Goal: Information Seeking & Learning: Learn about a topic

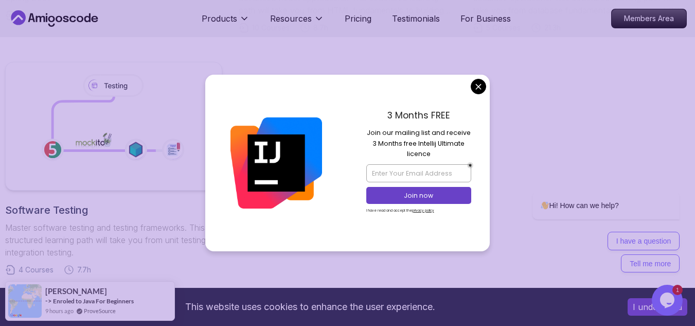
scroll to position [704, 0]
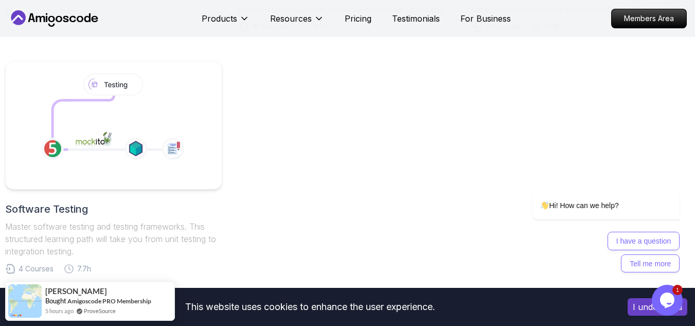
click at [477, 82] on body "This website uses cookies to enhance the user experience. I understand Products…" at bounding box center [347, 60] width 695 height 1529
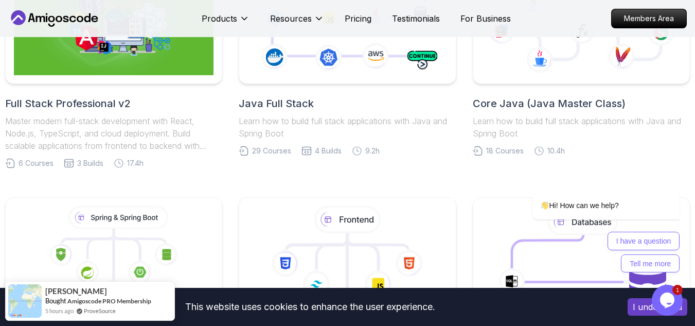
scroll to position [217, 0]
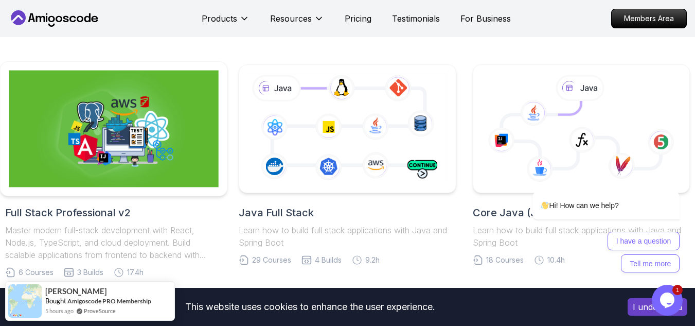
click at [96, 149] on img at bounding box center [114, 129] width 210 height 117
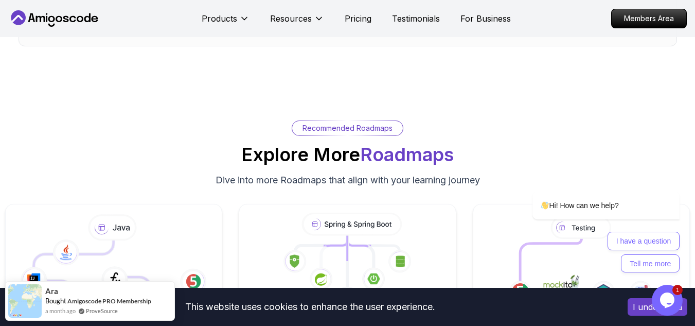
scroll to position [2912, 0]
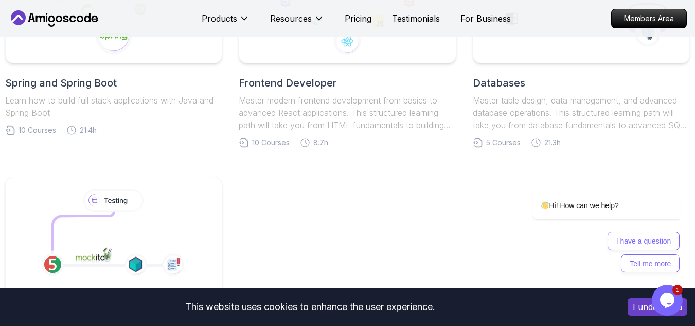
scroll to position [217, 0]
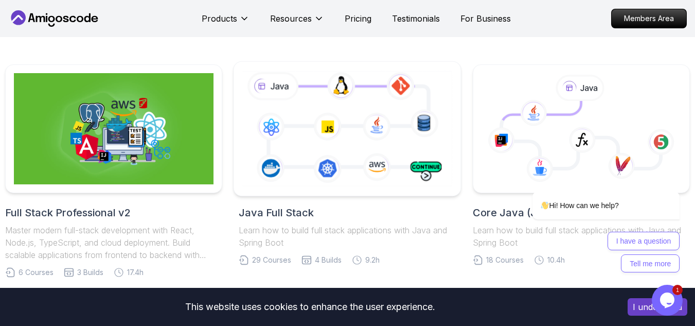
click at [310, 132] on icon at bounding box center [347, 128] width 215 height 119
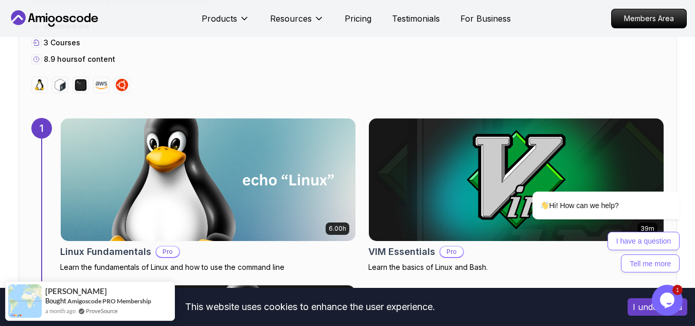
scroll to position [700, 0]
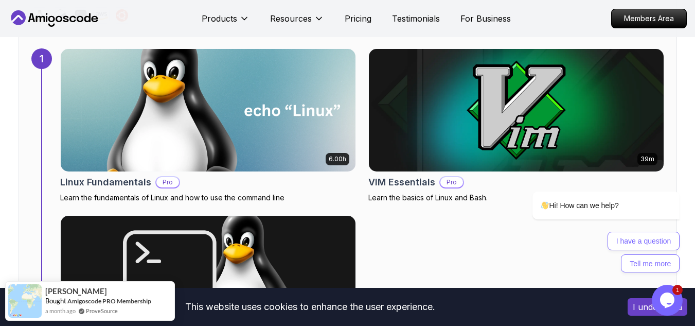
click at [289, 140] on img at bounding box center [208, 110] width 310 height 129
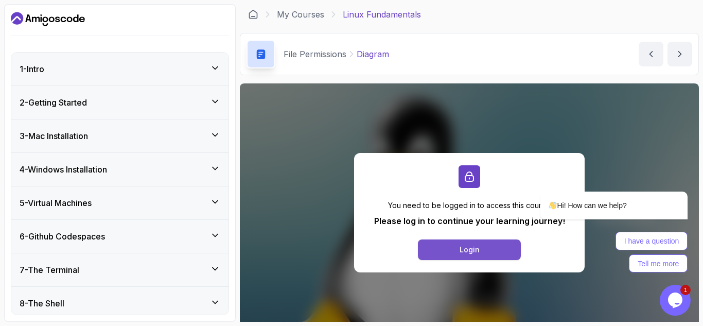
click at [492, 250] on button "Login" at bounding box center [469, 249] width 103 height 21
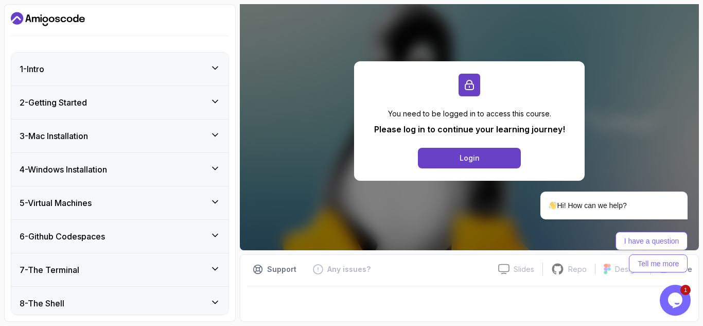
click at [674, 303] on icon "$i18n('chat', 'chat_widget')" at bounding box center [675, 299] width 14 height 15
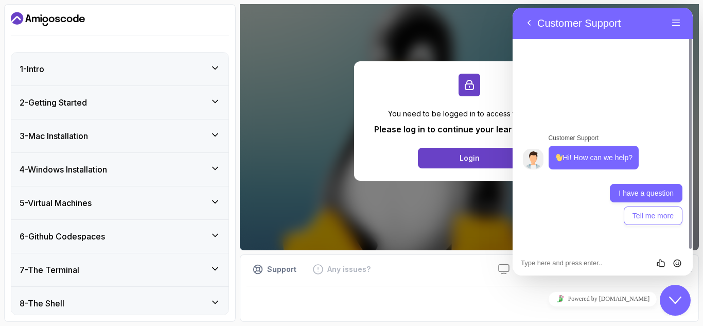
click at [662, 197] on button "I have a question" at bounding box center [646, 193] width 73 height 19
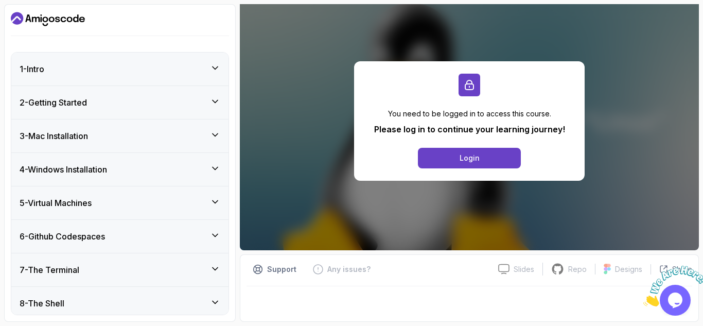
scroll to position [0, 0]
click at [674, 296] on img at bounding box center [675, 286] width 64 height 41
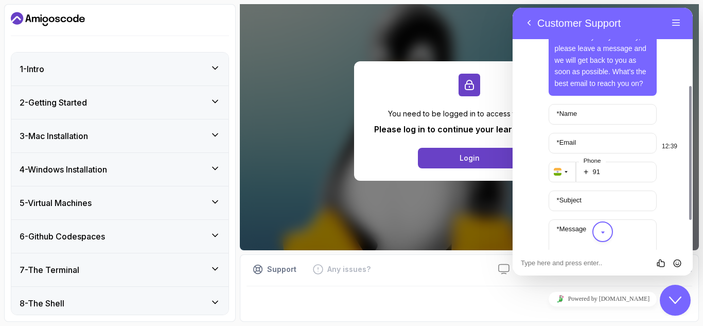
scroll to position [141, 0]
click at [573, 115] on label "* Name" at bounding box center [567, 113] width 30 height 8
click at [573, 115] on input "* Name" at bounding box center [603, 113] width 109 height 21
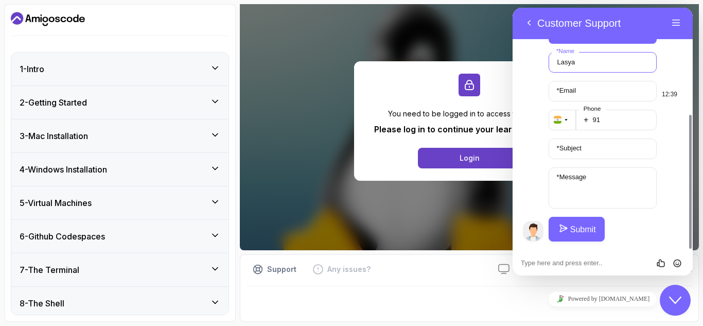
type input "Lasya"
click at [584, 95] on input "* Email" at bounding box center [603, 91] width 109 height 21
type input "[EMAIL_ADDRESS][DOMAIN_NAME]"
click at [615, 118] on input "91" at bounding box center [616, 120] width 81 height 21
click at [601, 146] on input "* Subject" at bounding box center [603, 148] width 109 height 21
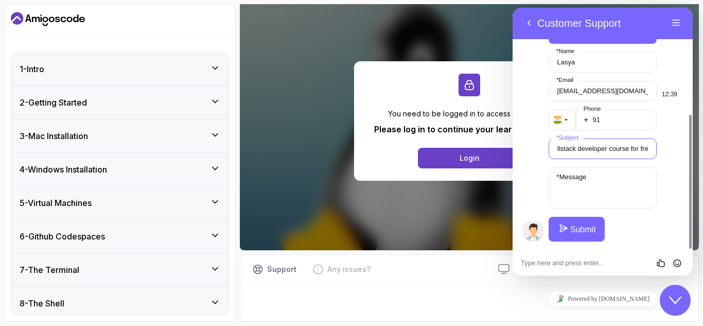
scroll to position [0, 23]
type input "java fullstack developer course for free"
click at [598, 182] on textarea "* Message" at bounding box center [603, 187] width 109 height 41
type textarea "i"
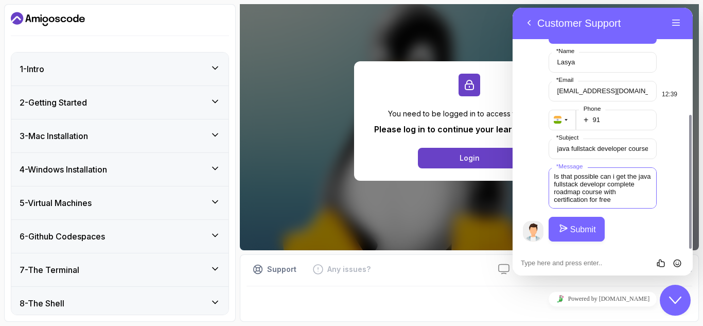
type textarea "Is that possible can i get the java fullstack developr complete roadmap course …"
click at [573, 232] on button "Submit" at bounding box center [577, 229] width 56 height 25
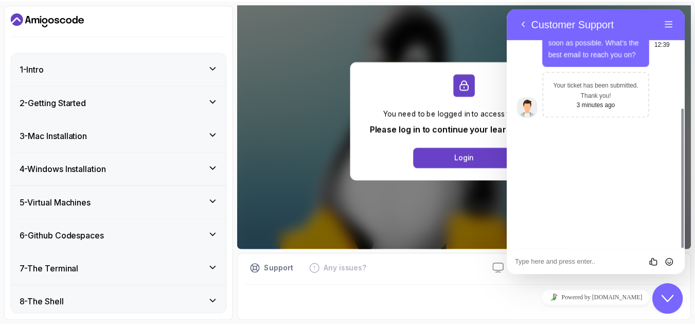
scroll to position [45, 0]
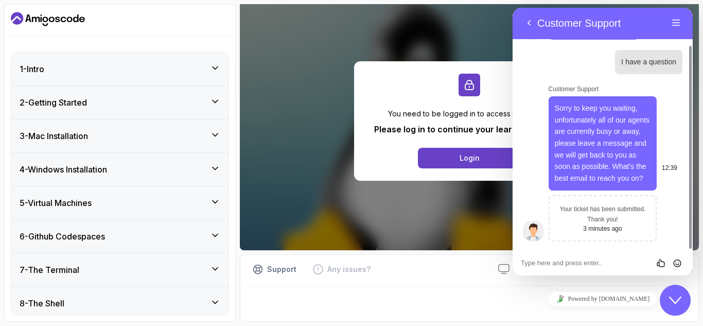
click at [677, 297] on icon "Close Chat This icon closes the chat window." at bounding box center [675, 300] width 12 height 12
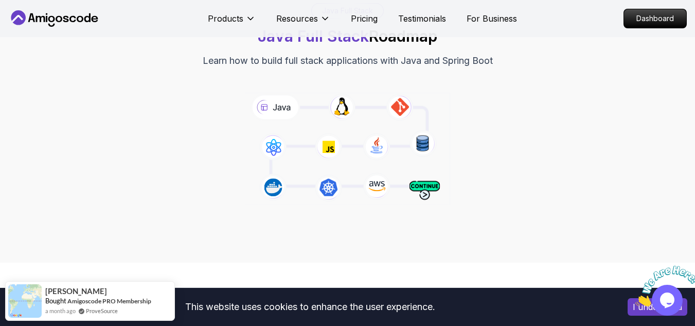
scroll to position [84, 0]
click at [277, 106] on icon at bounding box center [347, 148] width 209 height 116
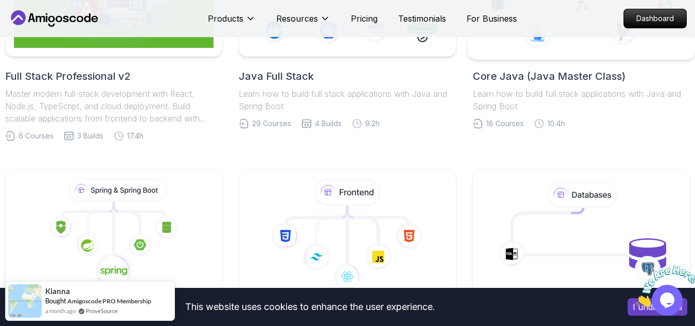
scroll to position [252, 0]
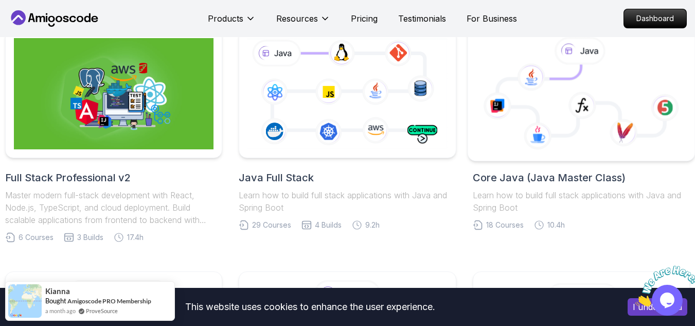
click at [517, 145] on icon at bounding box center [582, 94] width 210 height 117
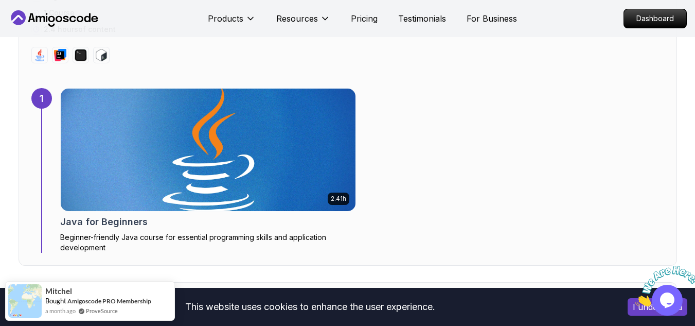
scroll to position [659, 0]
click at [223, 170] on img at bounding box center [208, 150] width 310 height 129
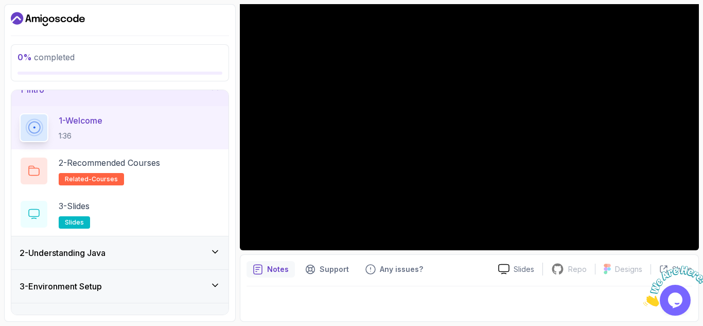
scroll to position [14, 0]
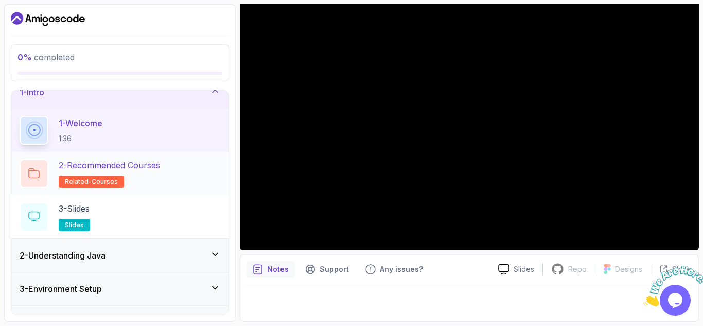
click at [91, 180] on span "related-courses" at bounding box center [91, 182] width 53 height 8
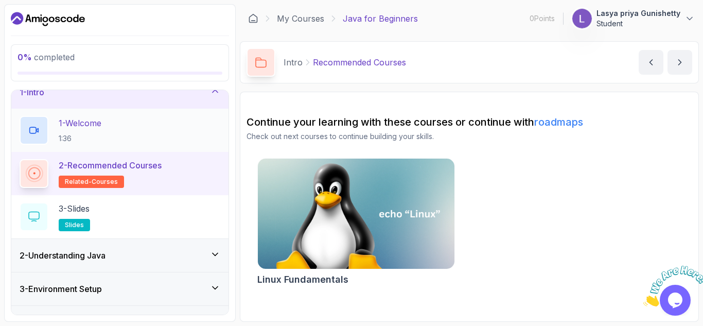
click at [154, 133] on div "1 - Welcome 1:36" at bounding box center [120, 130] width 201 height 29
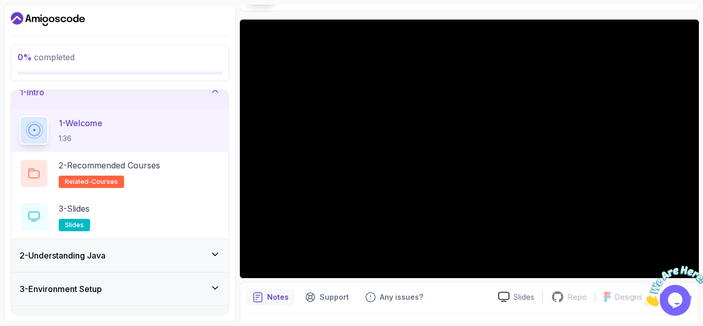
scroll to position [74, 0]
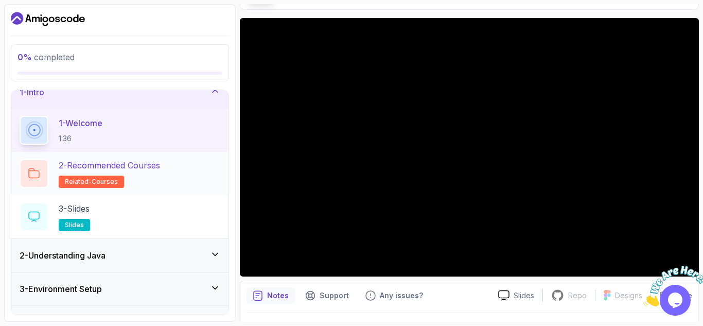
click at [105, 161] on p "2 - Recommended Courses" at bounding box center [109, 165] width 101 height 12
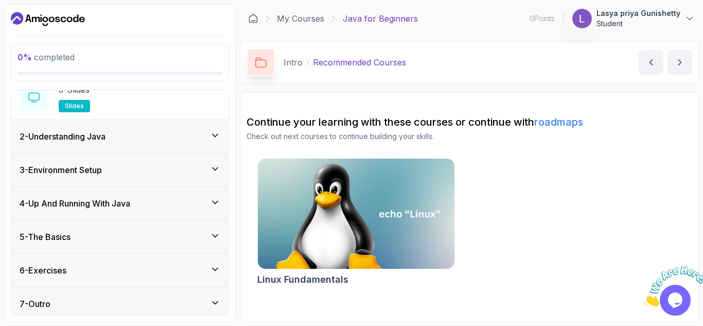
scroll to position [134, 0]
click at [157, 144] on div "2 - Understanding Java" at bounding box center [119, 135] width 217 height 33
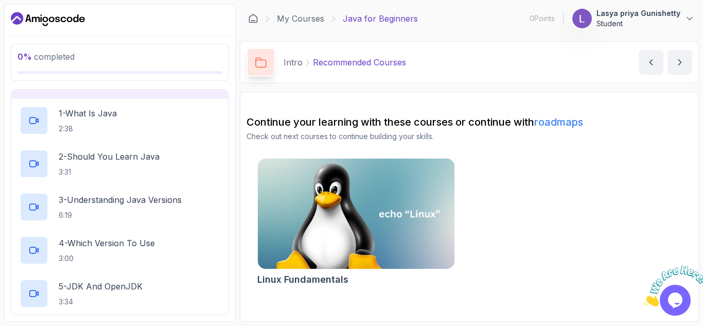
scroll to position [57, 0]
click at [38, 118] on icon at bounding box center [34, 121] width 10 height 10
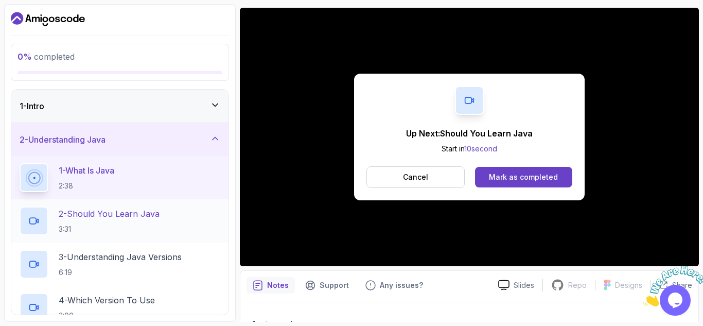
click at [120, 221] on h2 "2 - Should You Learn Java 3:31" at bounding box center [109, 220] width 101 height 27
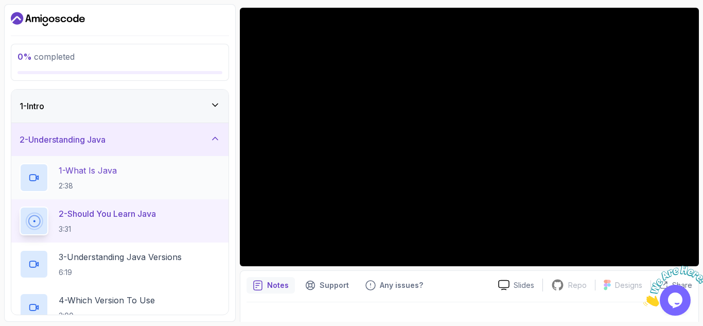
click at [92, 176] on p "1 - What Is Java" at bounding box center [88, 170] width 58 height 12
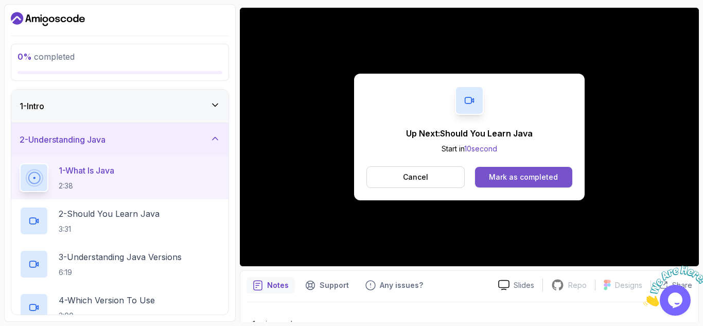
click at [508, 173] on div "Mark as completed" at bounding box center [523, 177] width 69 height 10
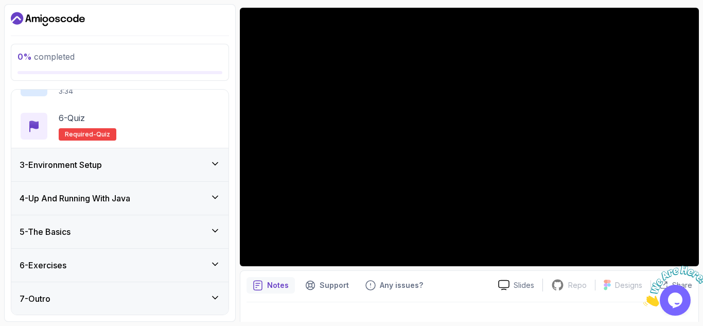
scroll to position [268, 0]
click at [173, 167] on div "3 - Environment Setup" at bounding box center [120, 164] width 201 height 12
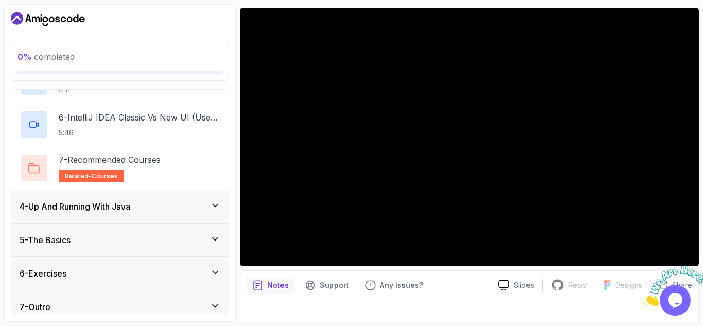
scroll to position [303, 0]
click at [143, 212] on div "4 - Up And Running With Java" at bounding box center [120, 206] width 201 height 12
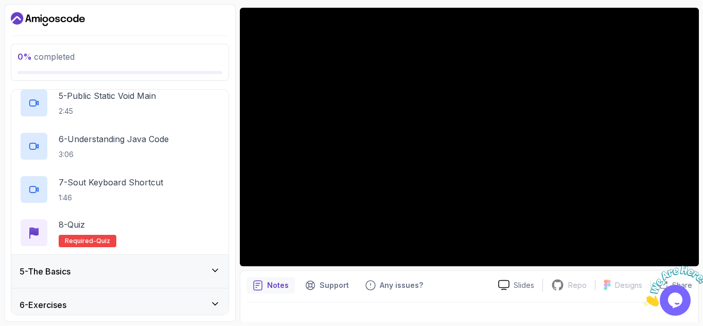
scroll to position [355, 0]
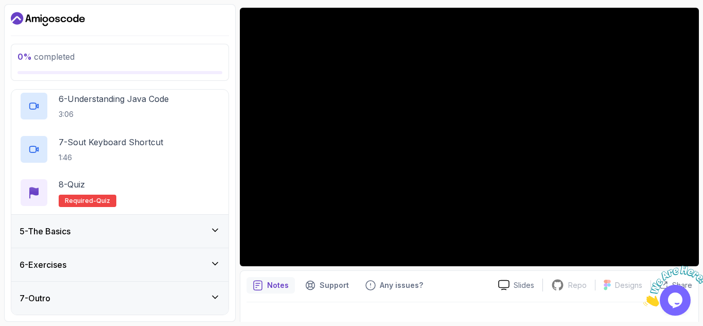
click at [128, 235] on div "5 - The Basics" at bounding box center [120, 231] width 201 height 12
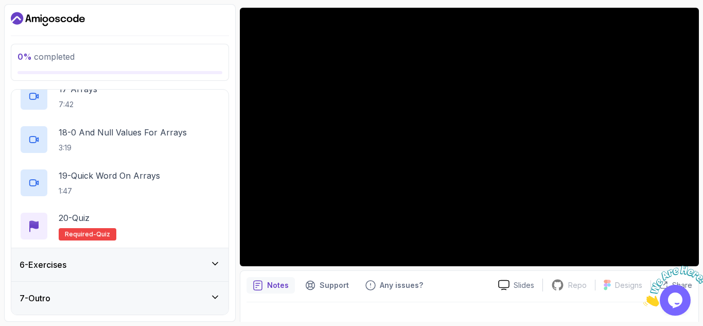
scroll to position [874, 0]
click at [115, 253] on div "6 - Exercises" at bounding box center [119, 264] width 217 height 33
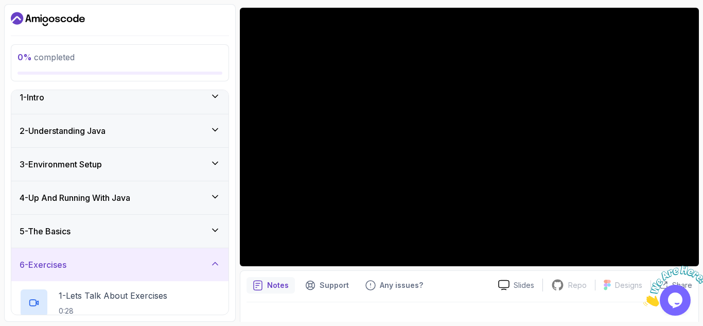
scroll to position [96, 0]
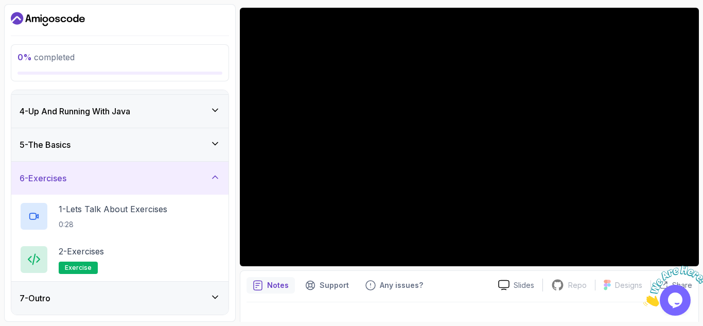
click at [116, 297] on div "7 - Outro" at bounding box center [120, 298] width 201 height 12
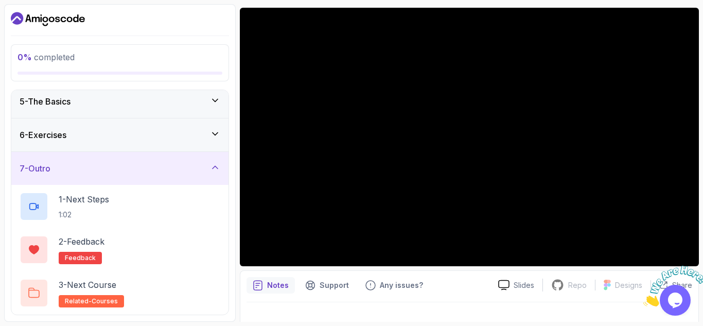
scroll to position [139, 0]
click at [191, 176] on div "7 - Outro" at bounding box center [119, 168] width 217 height 33
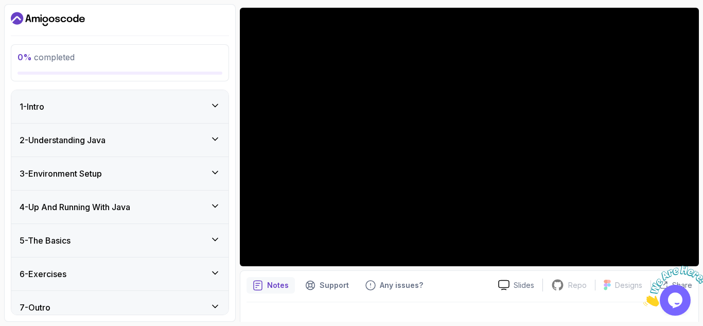
scroll to position [9, 0]
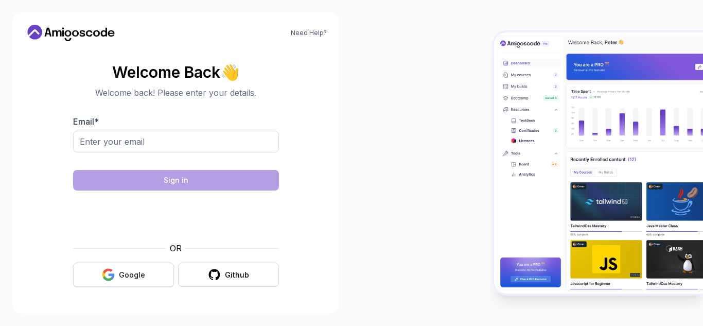
click at [114, 277] on icon "button" at bounding box center [111, 276] width 6 height 6
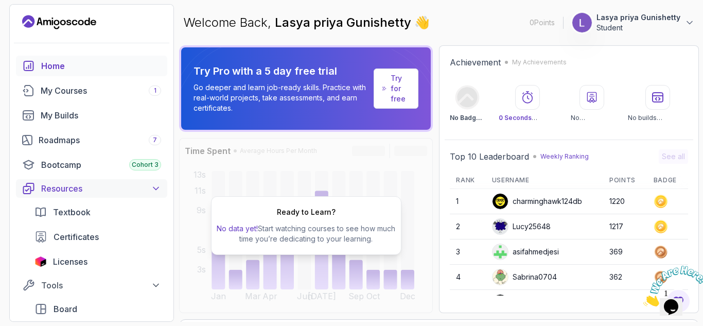
scroll to position [2, 0]
click at [83, 142] on div "Roadmaps 7" at bounding box center [100, 139] width 123 height 12
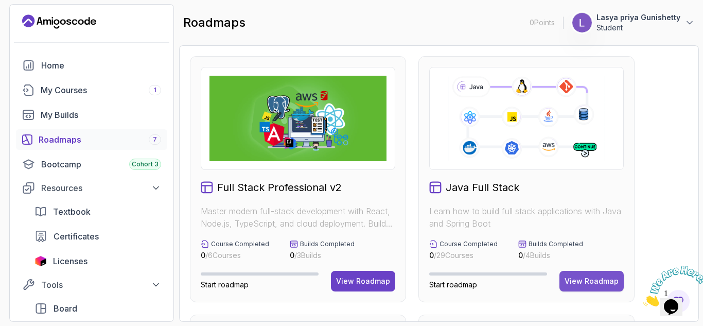
click at [586, 280] on div "View Roadmap" at bounding box center [592, 281] width 54 height 10
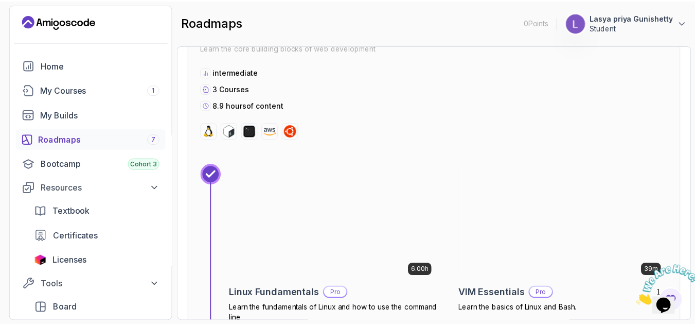
scroll to position [489, 0]
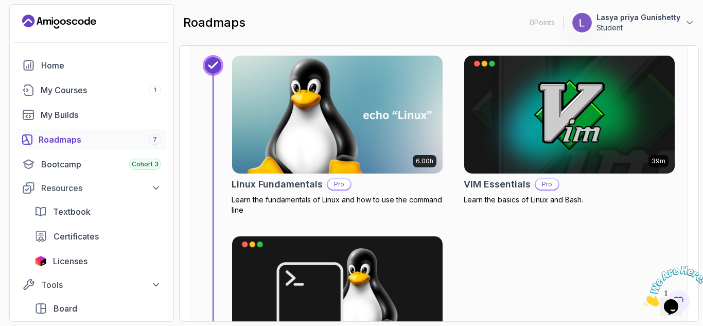
click at [374, 162] on img at bounding box center [337, 115] width 221 height 124
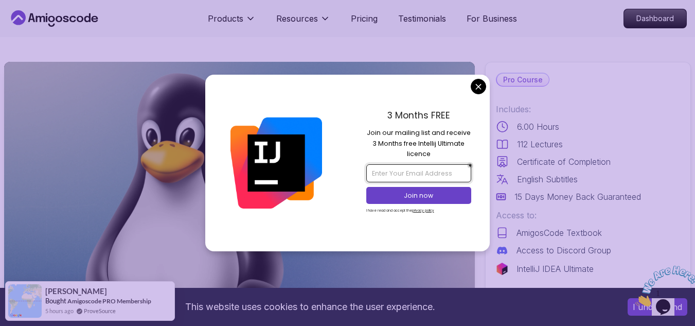
click at [417, 172] on input "email" at bounding box center [419, 173] width 105 height 18
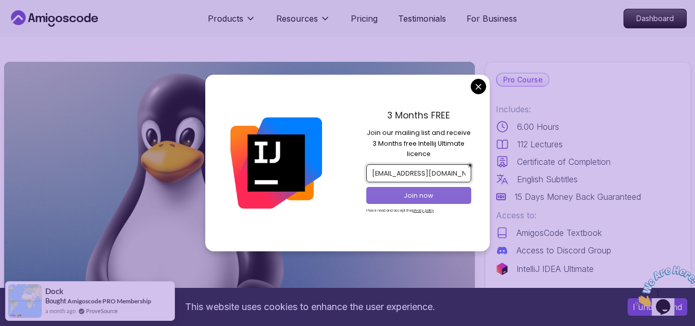
type input "lasyapriya2802@gmail.com"
click at [421, 195] on p "Join now" at bounding box center [418, 195] width 85 height 9
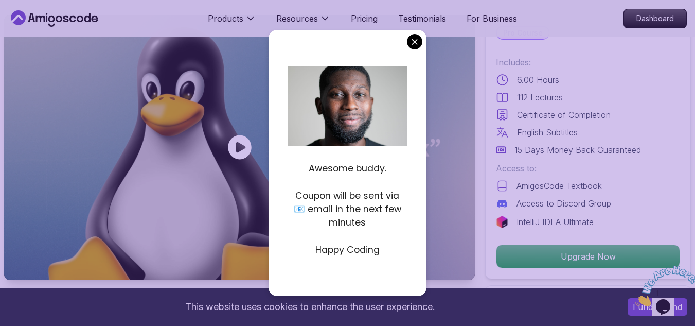
scroll to position [47, 0]
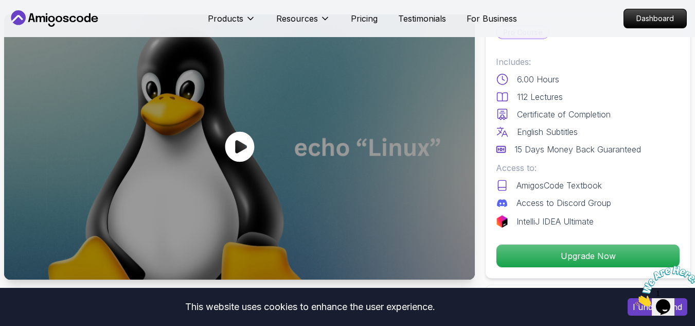
click at [238, 150] on icon at bounding box center [239, 146] width 31 height 31
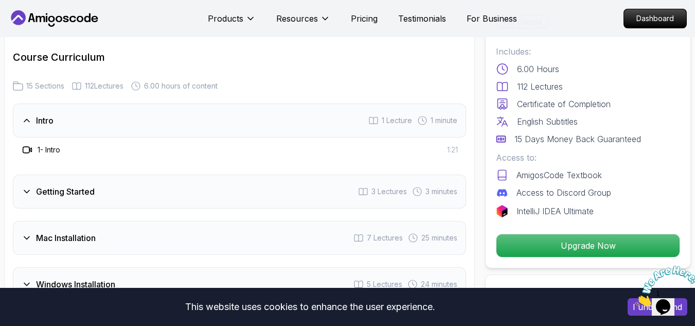
scroll to position [1327, 0]
click at [245, 152] on div "1 - Intro 1:21" at bounding box center [239, 149] width 437 height 12
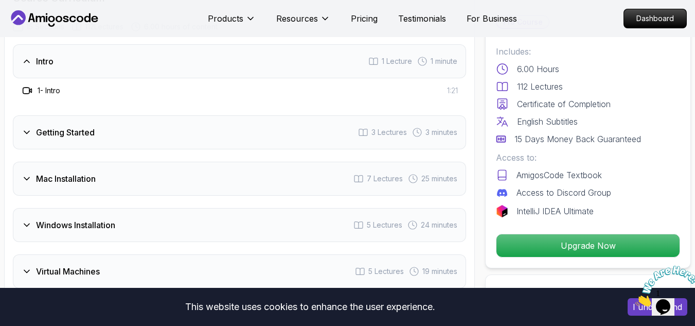
scroll to position [1386, 0]
click at [213, 139] on div "Getting Started 3 Lectures 3 minutes" at bounding box center [240, 132] width 454 height 34
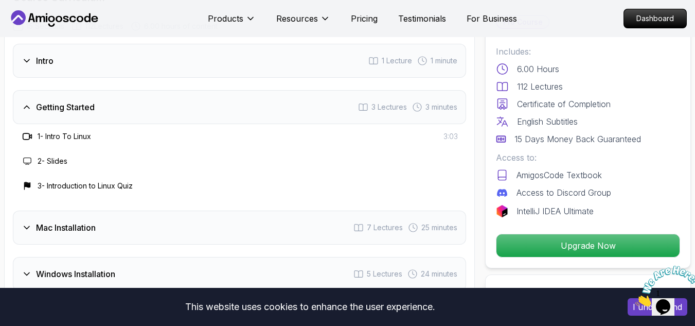
click at [27, 133] on icon at bounding box center [26, 136] width 7 height 6
click at [27, 132] on icon at bounding box center [27, 136] width 10 height 10
click at [70, 135] on h3 "1 - Intro To Linux" at bounding box center [65, 136] width 54 height 10
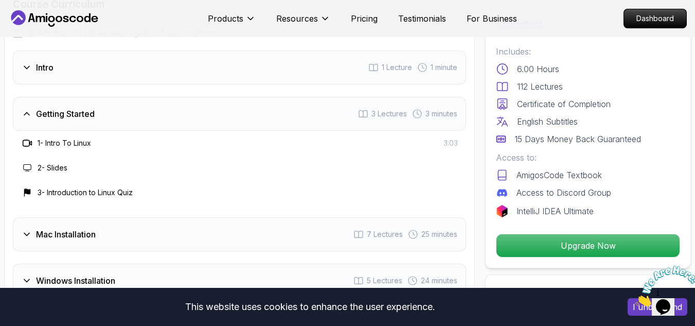
scroll to position [1408, 0]
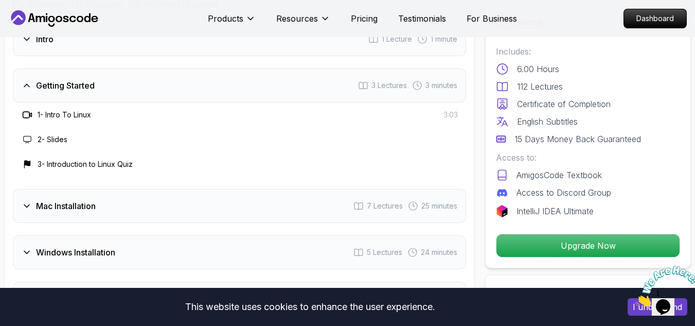
click at [25, 136] on icon at bounding box center [27, 139] width 8 height 8
click at [62, 138] on h3 "2 - Slides" at bounding box center [53, 139] width 30 height 10
click at [50, 161] on h3 "3 - Introduction to Linux Quiz" at bounding box center [85, 164] width 95 height 10
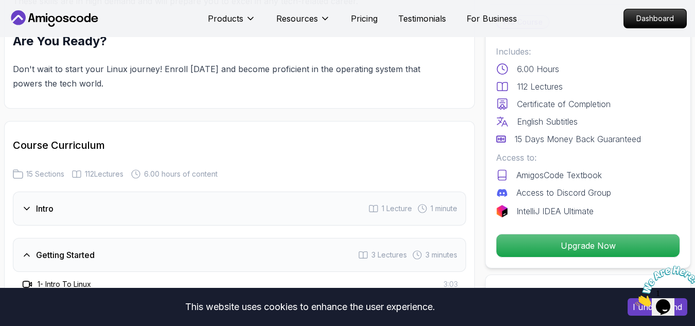
scroll to position [1239, 0]
click at [62, 205] on div "Intro 1 Lecture 1 minute" at bounding box center [240, 208] width 454 height 34
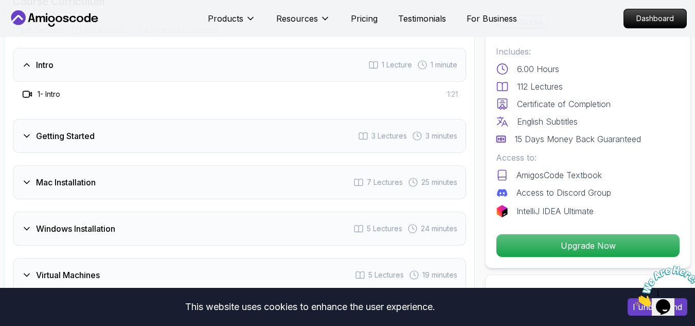
scroll to position [1389, 0]
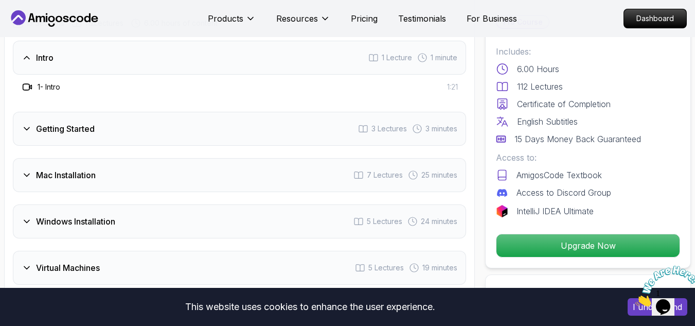
click at [83, 131] on h3 "Getting Started" at bounding box center [65, 129] width 59 height 12
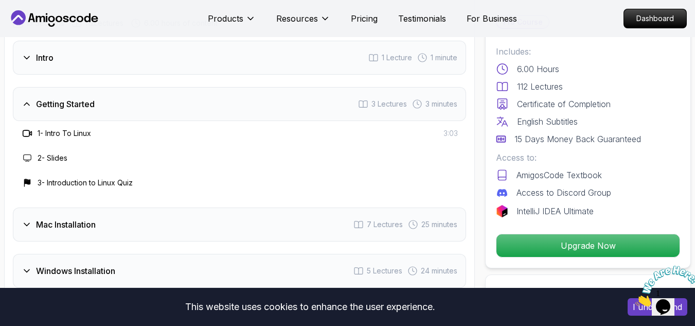
click at [29, 155] on icon at bounding box center [27, 158] width 8 height 8
click at [27, 162] on div at bounding box center [27, 158] width 12 height 12
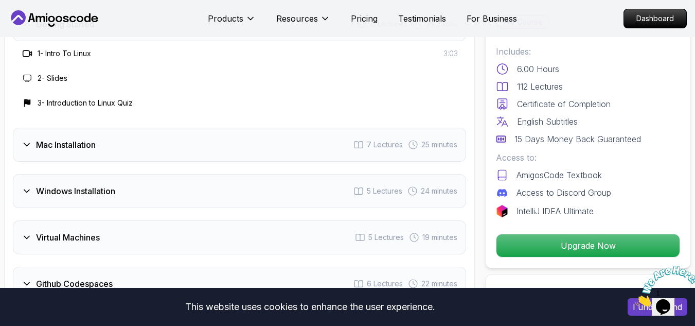
scroll to position [1470, 0]
click at [103, 150] on div "Mac Installation 7 Lectures 25 minutes" at bounding box center [240, 144] width 454 height 34
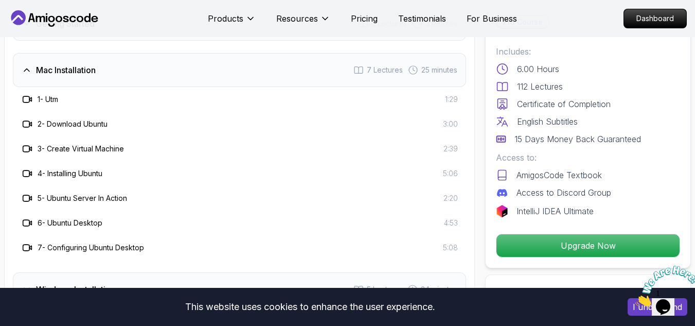
click at [25, 97] on icon at bounding box center [27, 99] width 10 height 10
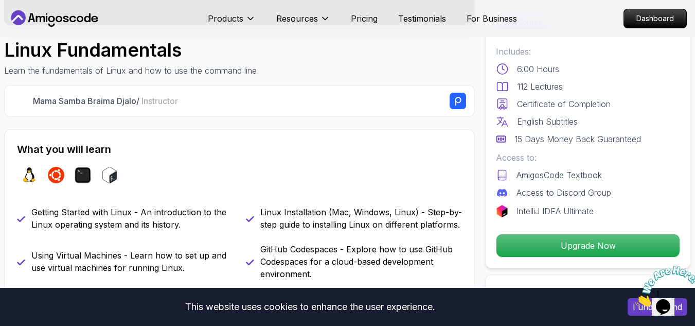
scroll to position [308, 0]
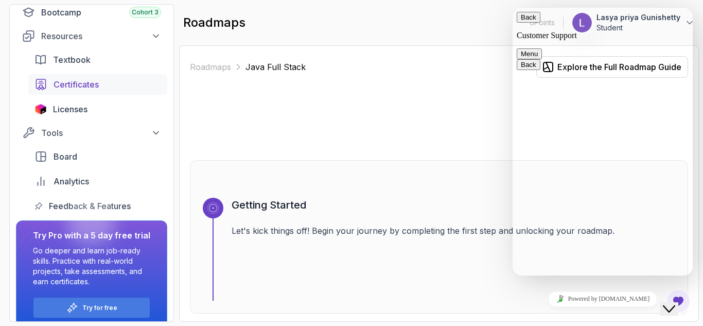
scroll to position [165, 0]
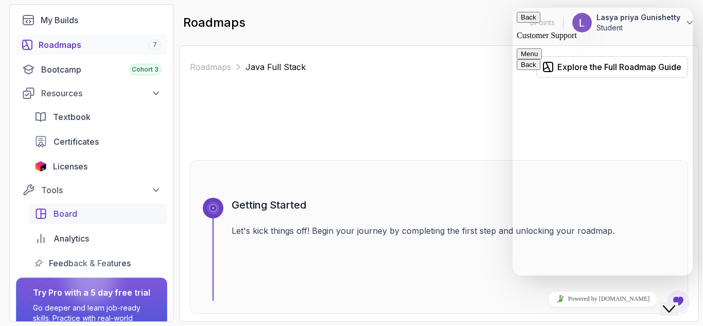
scroll to position [97, 0]
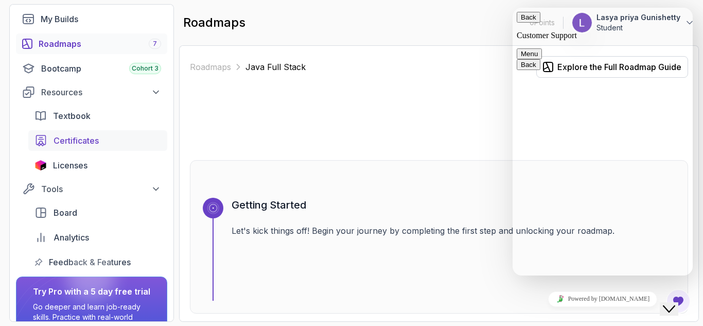
click at [97, 140] on span "Certificates" at bounding box center [76, 140] width 45 height 12
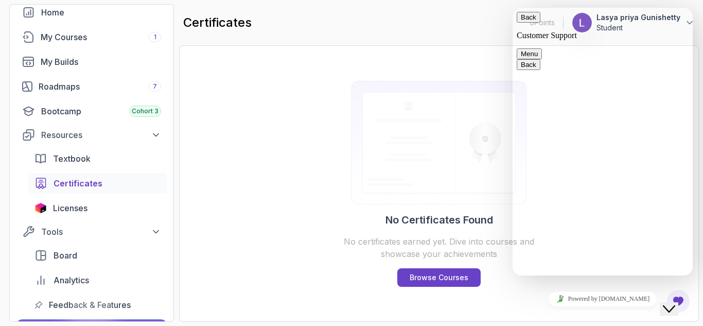
scroll to position [55, 0]
click at [79, 111] on div "Bootcamp Cohort 3" at bounding box center [101, 111] width 120 height 12
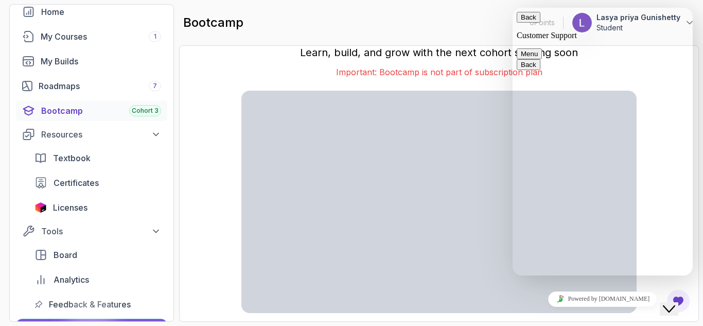
scroll to position [126, 0]
click at [61, 91] on div "Roadmaps 7" at bounding box center [100, 86] width 123 height 12
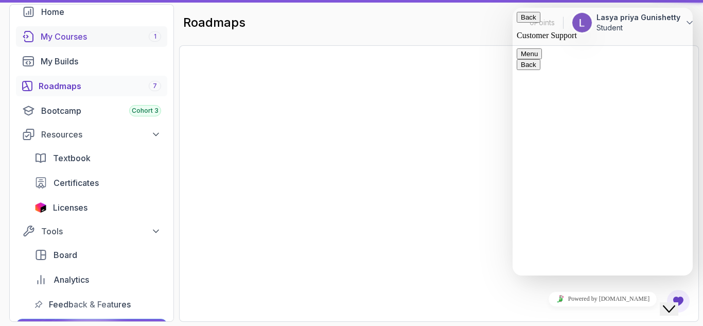
click at [114, 40] on div "My Courses 1" at bounding box center [101, 36] width 120 height 12
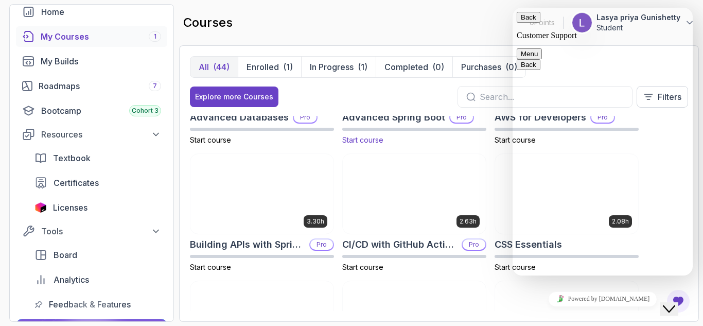
scroll to position [147, 0]
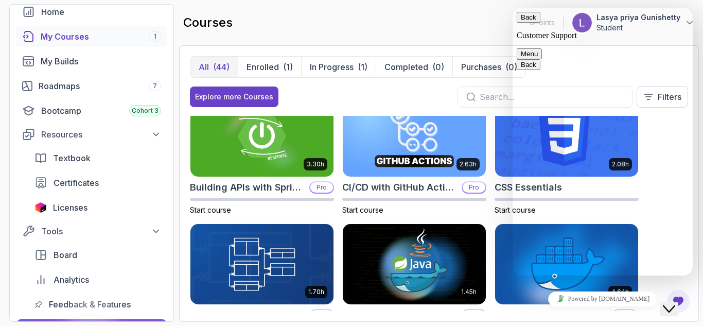
click at [529, 20] on button "Back" at bounding box center [529, 17] width 24 height 11
click at [480, 24] on div "courses 0 Points 1 Lasya priya Gunishetty Student" at bounding box center [439, 22] width 520 height 37
drag, startPoint x: 599, startPoint y: 261, endPoint x: 681, endPoint y: 309, distance: 95.5
click html "Back Rate this chat Insert emoji Customer Support Hi! How can we help? 12:23 12…"
click at [678, 309] on button "Close Chat This icon closes the chat window." at bounding box center [669, 308] width 19 height 13
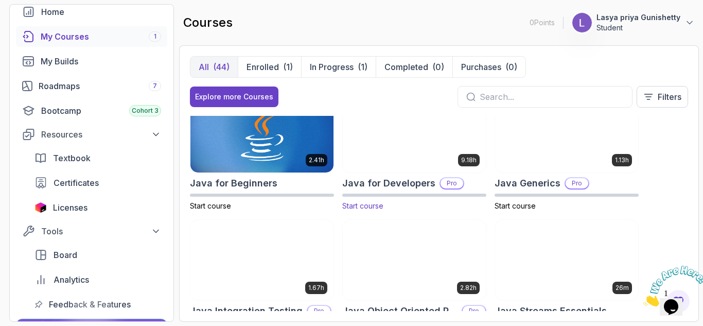
scroll to position [661, 0]
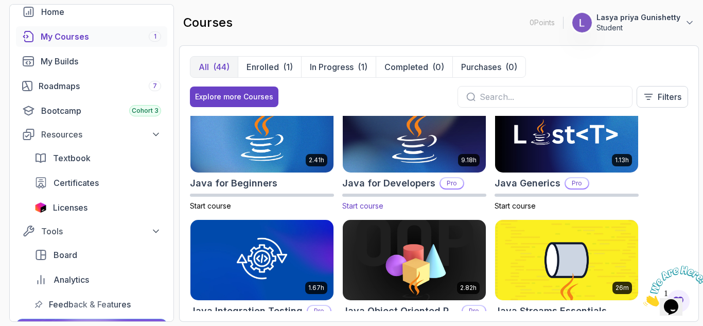
click at [417, 166] on img at bounding box center [414, 133] width 150 height 84
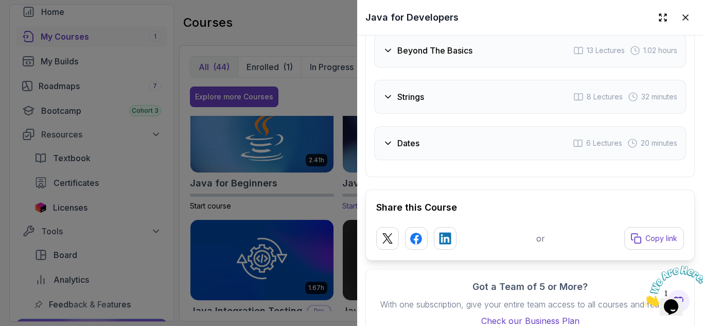
scroll to position [2108, 0]
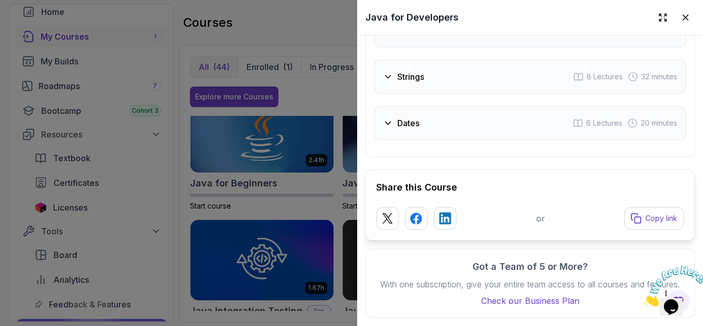
click at [295, 83] on div at bounding box center [351, 163] width 703 height 326
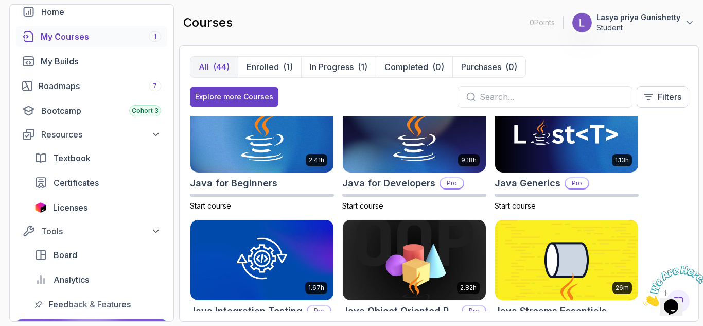
click at [676, 306] on img at bounding box center [675, 286] width 64 height 41
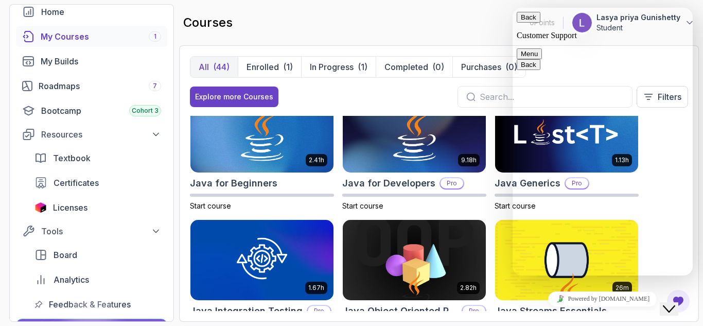
click at [663, 308] on button "Close Chat This icon closes the chat window." at bounding box center [669, 308] width 19 height 13
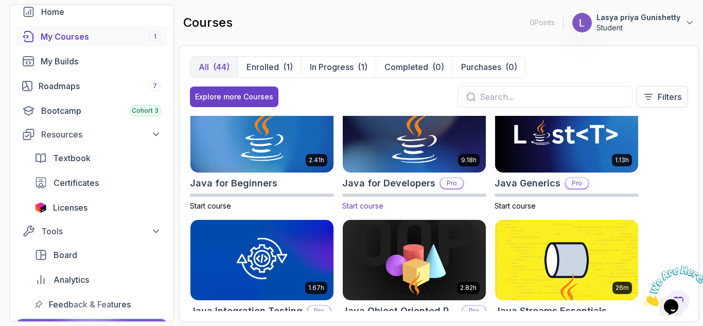
click at [455, 176] on div "Java for Developers Pro" at bounding box center [414, 183] width 144 height 14
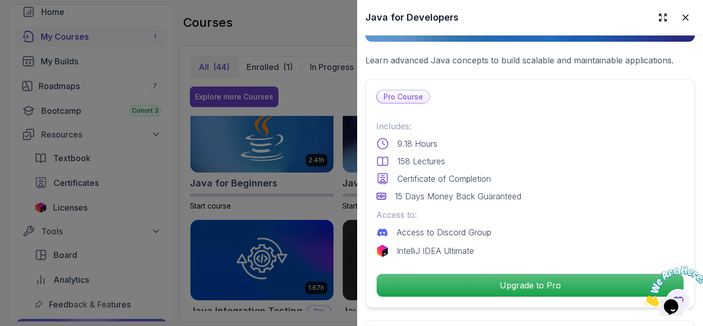
scroll to position [0, 0]
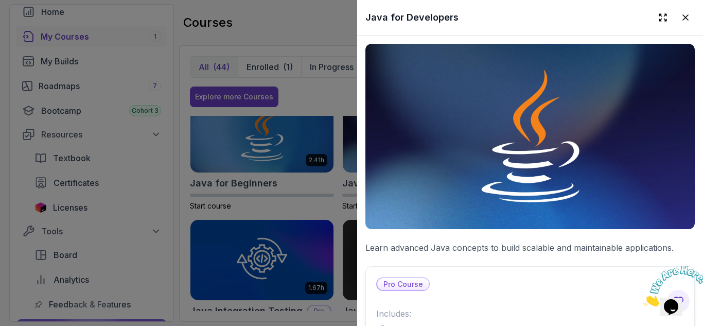
click at [499, 179] on img at bounding box center [530, 136] width 329 height 185
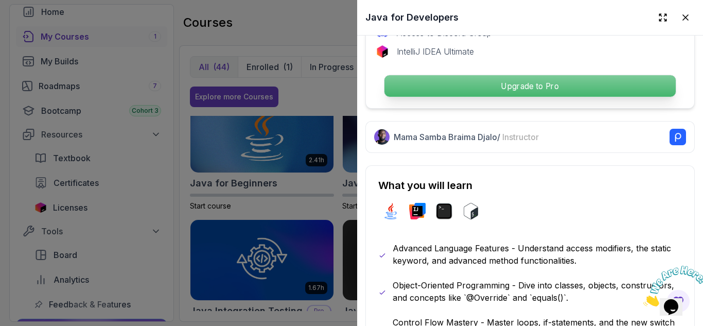
scroll to position [387, 0]
click at [518, 78] on p "Upgrade to Pro" at bounding box center [530, 86] width 291 height 22
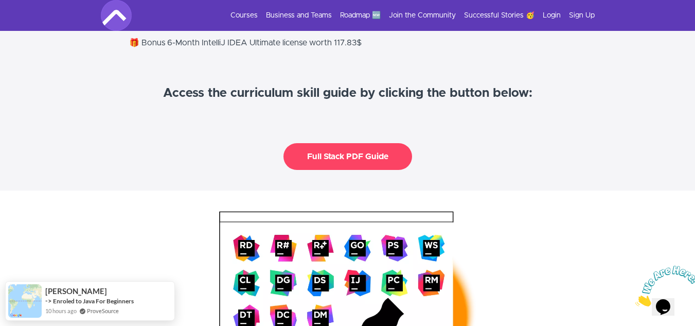
scroll to position [1219, 0]
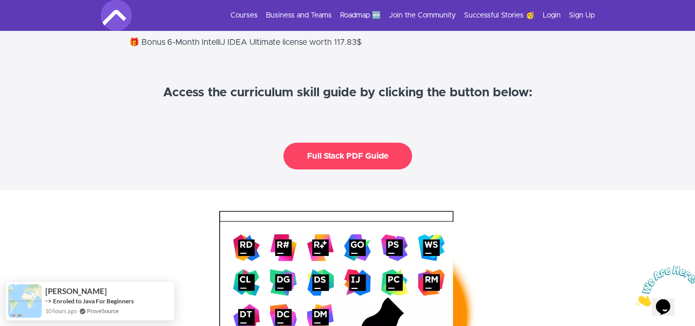
click at [370, 146] on button "Full Stack PDF Guide" at bounding box center [348, 156] width 129 height 27
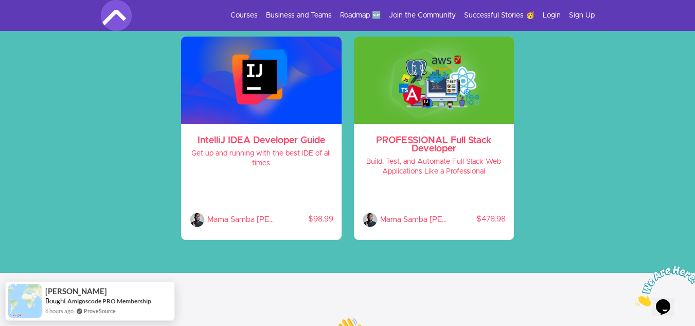
scroll to position [57, 0]
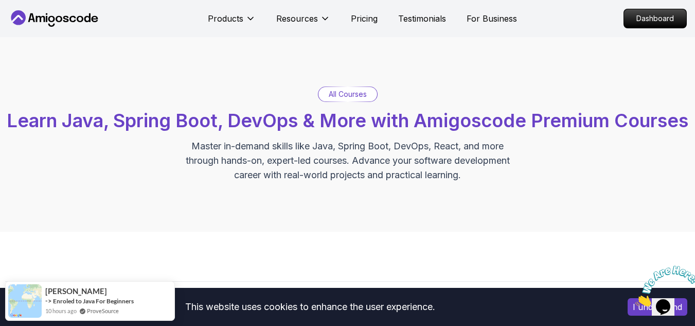
drag, startPoint x: 673, startPoint y: 298, endPoint x: 1292, endPoint y: 521, distance: 658.4
drag, startPoint x: 1292, startPoint y: 521, endPoint x: 1319, endPoint y: 528, distance: 27.7
click at [636, 299] on icon "Close" at bounding box center [636, 303] width 0 height 9
drag, startPoint x: 668, startPoint y: 300, endPoint x: 1312, endPoint y: 527, distance: 683.2
drag, startPoint x: 660, startPoint y: 242, endPoint x: 448, endPoint y: 244, distance: 211.6
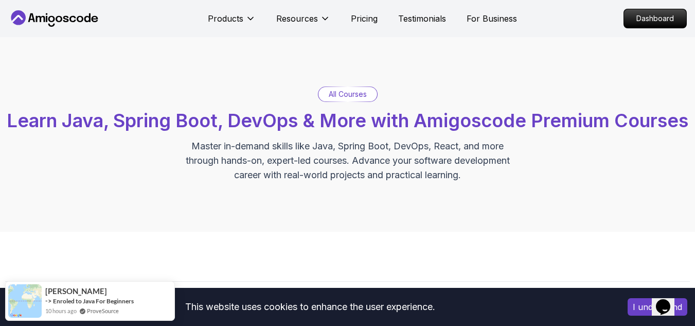
click at [448, 232] on div "All Courses Learn Java, Spring Boot, DevOps & More with Amigoscode Premium Cour…" at bounding box center [347, 134] width 695 height 195
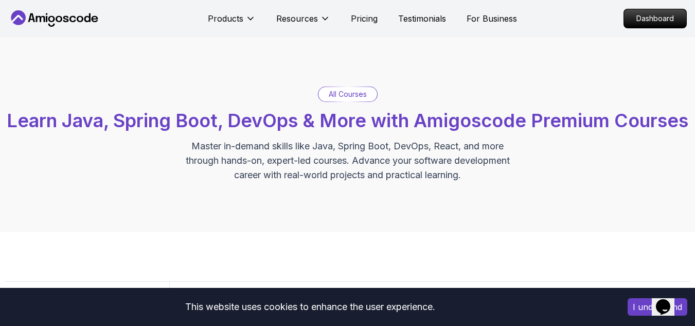
click at [645, 303] on button "I understand" at bounding box center [658, 307] width 60 height 18
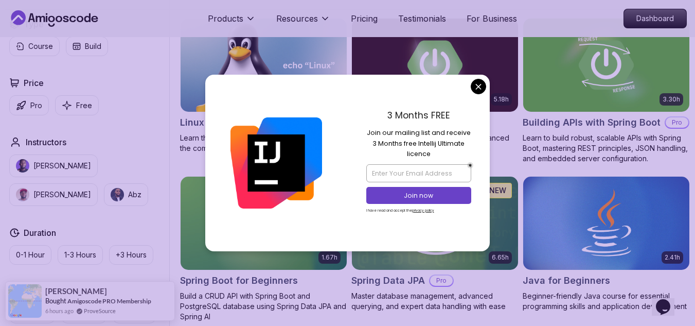
scroll to position [306, 0]
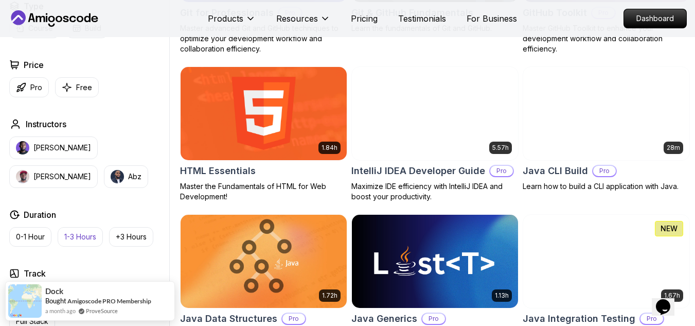
scroll to position [1205, 0]
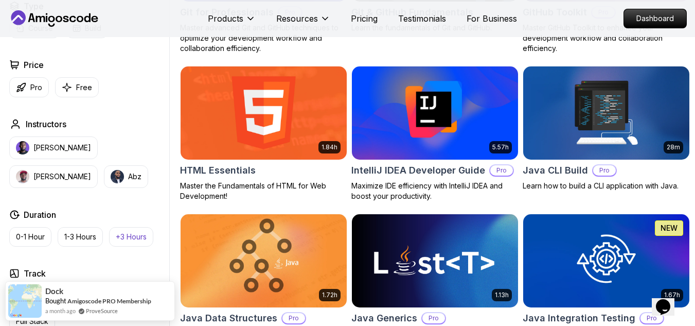
click at [133, 231] on button "+3 Hours" at bounding box center [131, 237] width 44 height 20
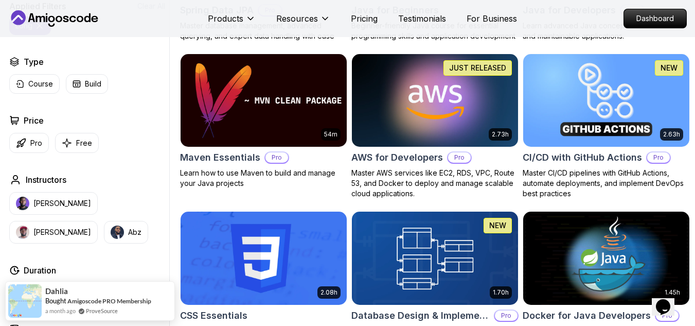
scroll to position [572, 0]
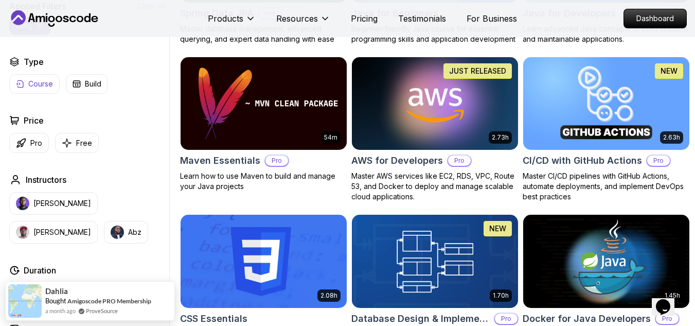
click at [33, 88] on p "Course" at bounding box center [40, 84] width 25 height 10
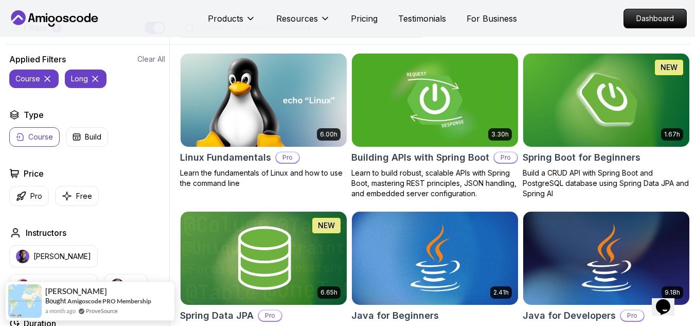
scroll to position [270, 0]
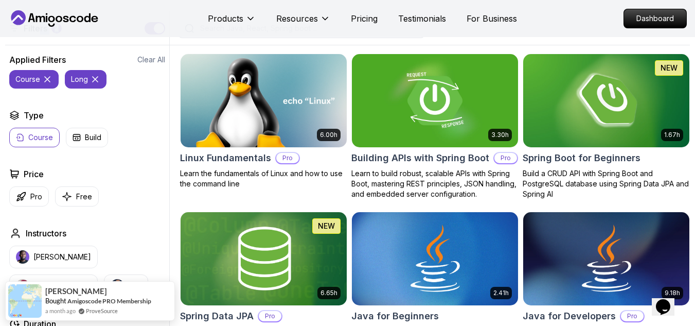
drag, startPoint x: 40, startPoint y: 48, endPoint x: 60, endPoint y: 49, distance: 19.6
click at [60, 34] on div "Filters 2" at bounding box center [35, 28] width 53 height 12
click at [60, 33] on span "2" at bounding box center [56, 28] width 10 height 10
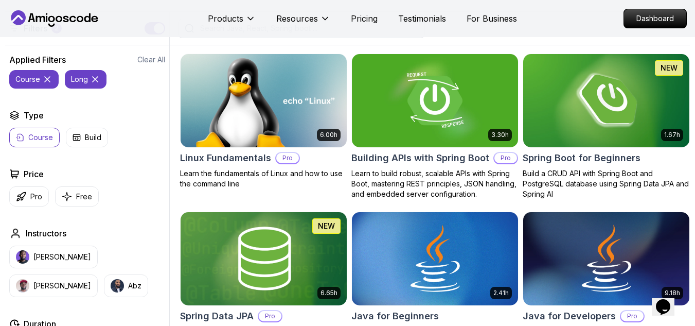
click at [13, 33] on icon at bounding box center [14, 28] width 10 height 10
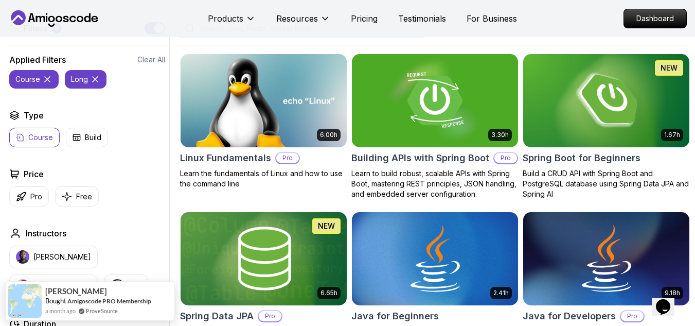
click at [314, 33] on input "search" at bounding box center [308, 28] width 220 height 10
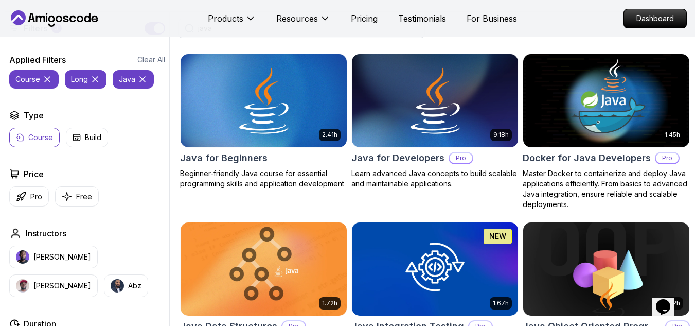
type input "java"
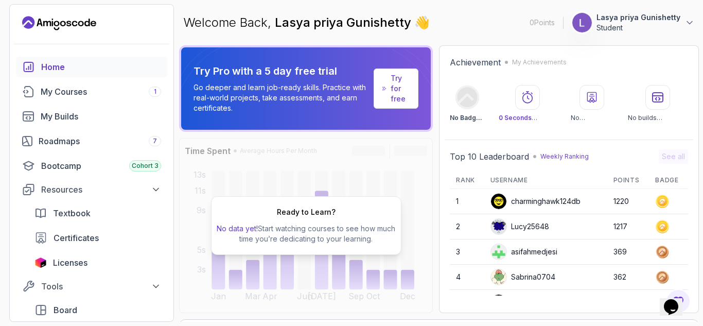
click at [162, 33] on div at bounding box center [92, 43] width 164 height 25
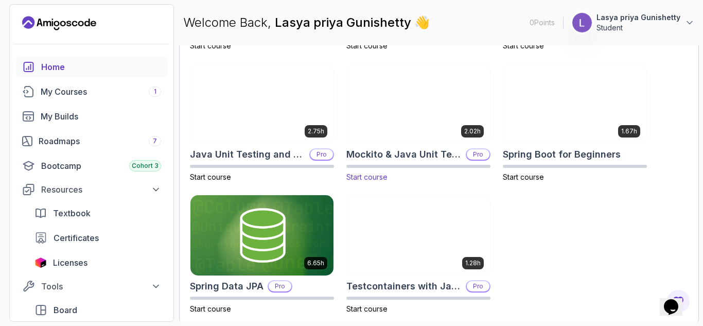
scroll to position [444, 0]
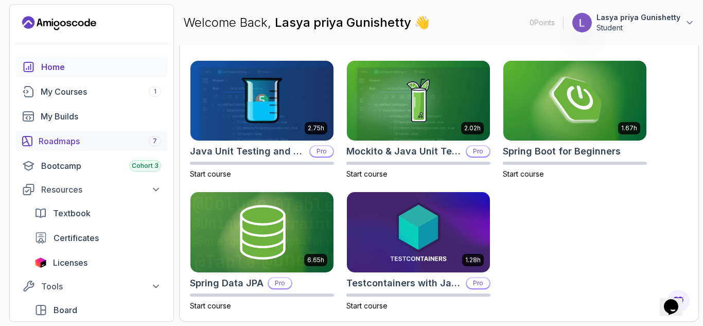
click at [109, 135] on div "Roadmaps 7" at bounding box center [100, 141] width 123 height 12
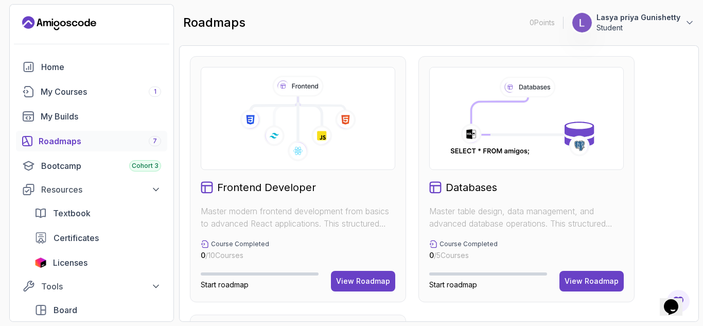
scroll to position [555, 0]
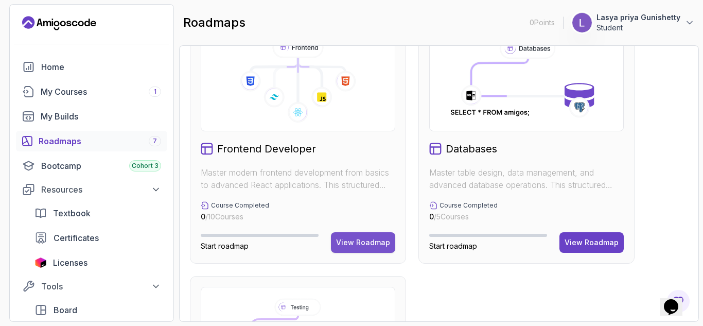
click at [363, 243] on div "View Roadmap" at bounding box center [363, 242] width 54 height 10
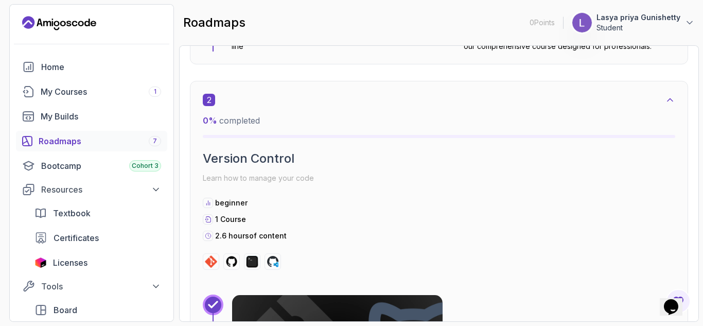
scroll to position [831, 0]
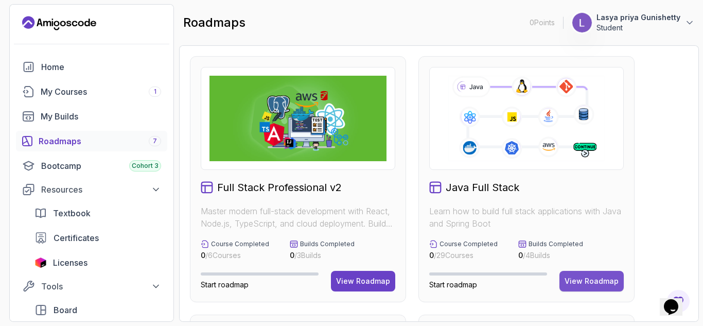
click at [578, 285] on div "View Roadmap" at bounding box center [592, 281] width 54 height 10
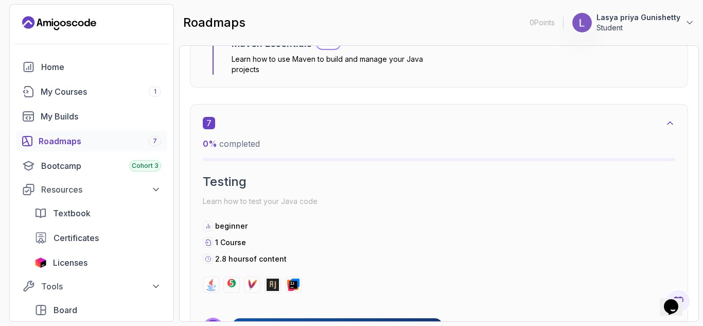
scroll to position [2654, 0]
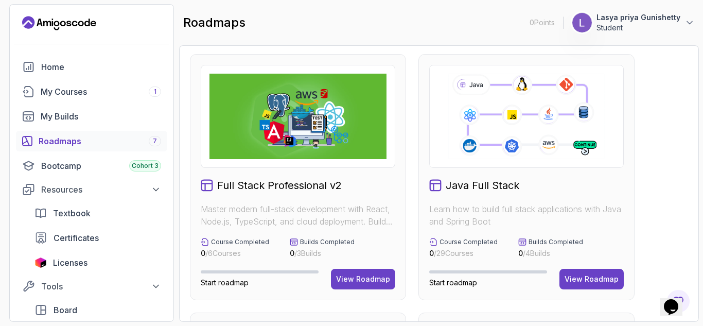
scroll to position [234, 0]
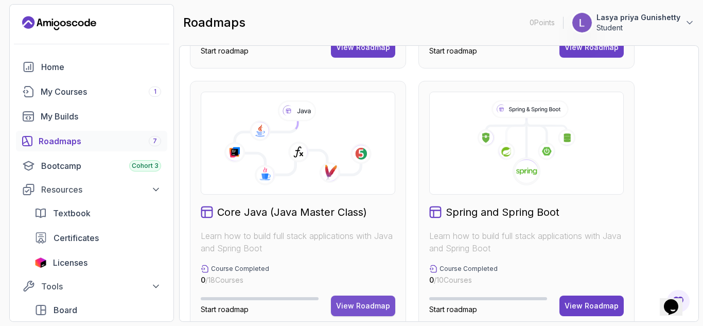
click at [368, 302] on div "View Roadmap" at bounding box center [363, 306] width 54 height 10
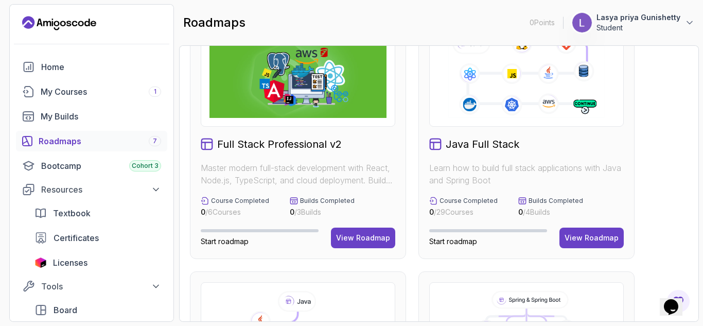
scroll to position [2, 0]
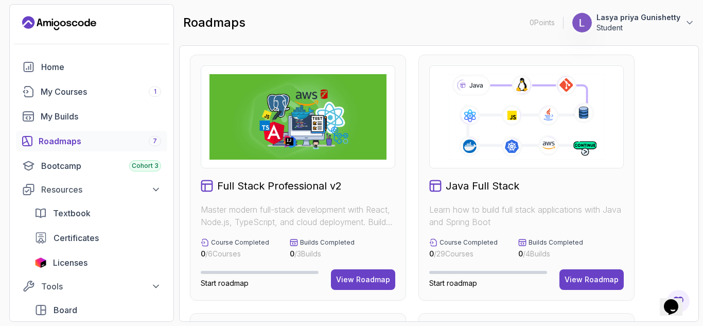
click at [590, 145] on icon at bounding box center [526, 117] width 159 height 89
click at [578, 279] on div "View Roadmap" at bounding box center [592, 279] width 54 height 10
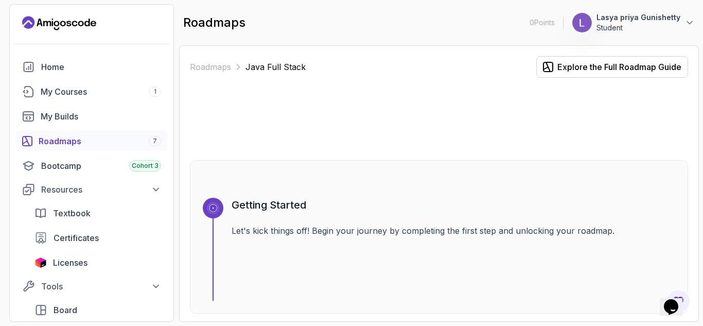
click at [268, 65] on p "Java Full Stack" at bounding box center [276, 67] width 60 height 12
click at [621, 63] on div "Explore the Full Roadmap Guide" at bounding box center [620, 67] width 124 height 12
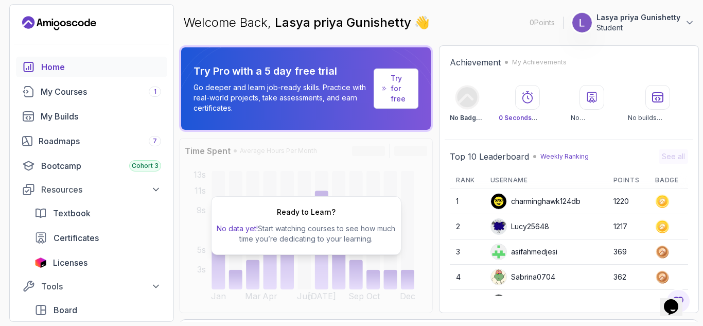
click at [392, 99] on p "Try for free" at bounding box center [400, 88] width 19 height 31
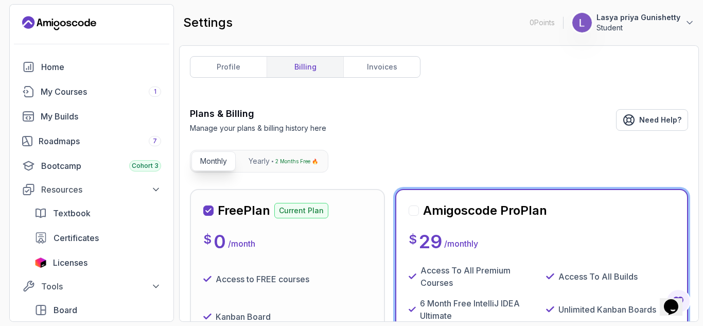
click at [311, 214] on p "Current Plan" at bounding box center [301, 210] width 54 height 15
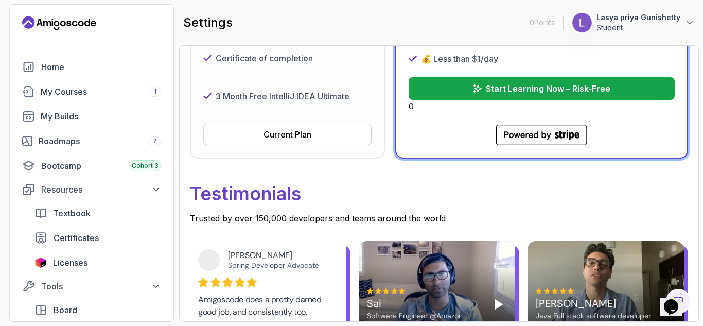
scroll to position [335, 0]
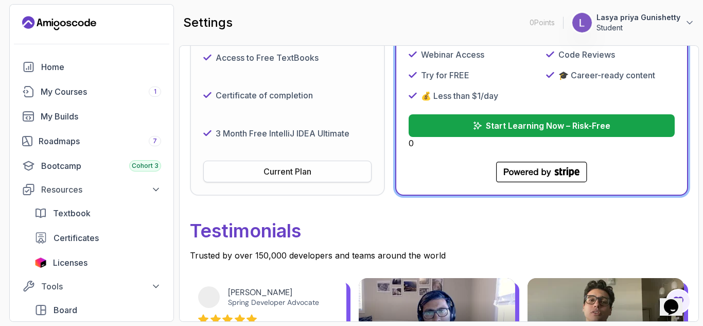
click at [318, 170] on button "Current Plan" at bounding box center [287, 172] width 168 height 22
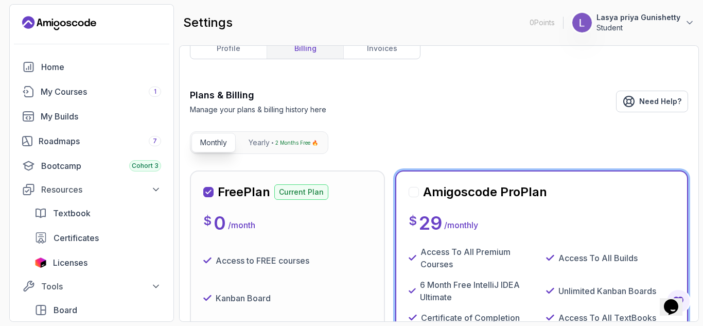
scroll to position [0, 0]
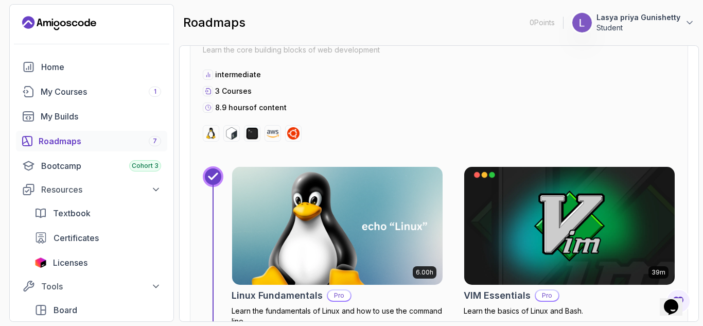
scroll to position [308, 0]
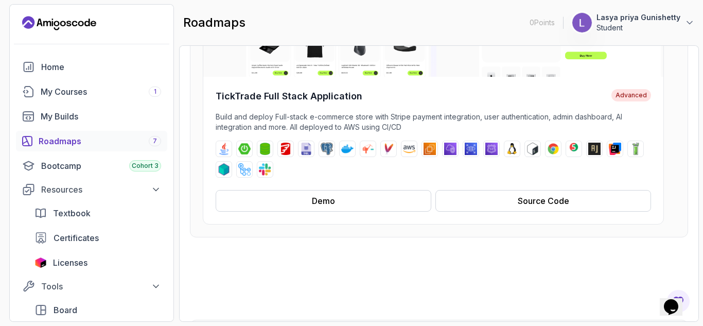
scroll to position [190, 0]
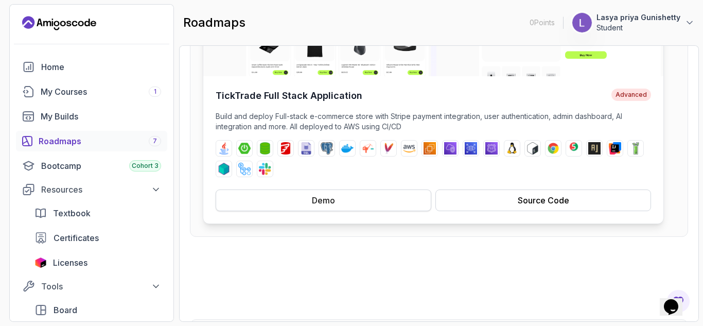
click at [361, 200] on button "Demo" at bounding box center [324, 200] width 216 height 22
click at [559, 203] on div "Source Code" at bounding box center [543, 200] width 51 height 12
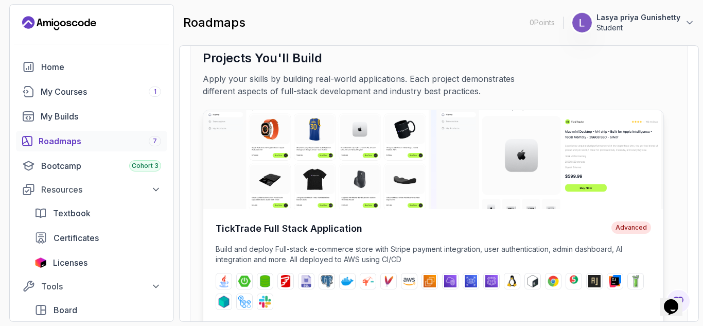
scroll to position [61, 0]
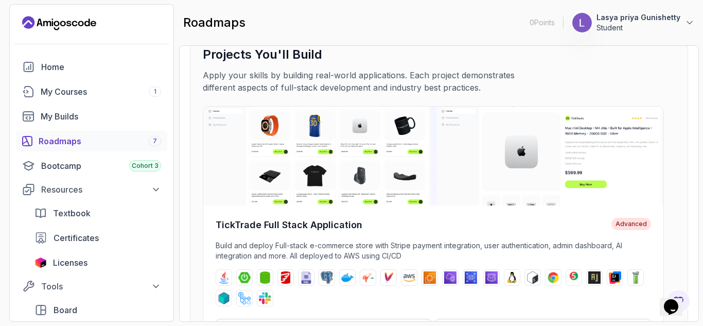
click at [61, 143] on div "Roadmaps 7" at bounding box center [100, 141] width 123 height 12
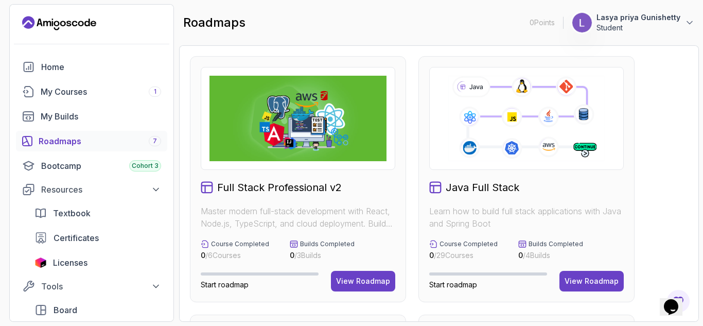
scroll to position [16, 0]
